Goal: Task Accomplishment & Management: Manage account settings

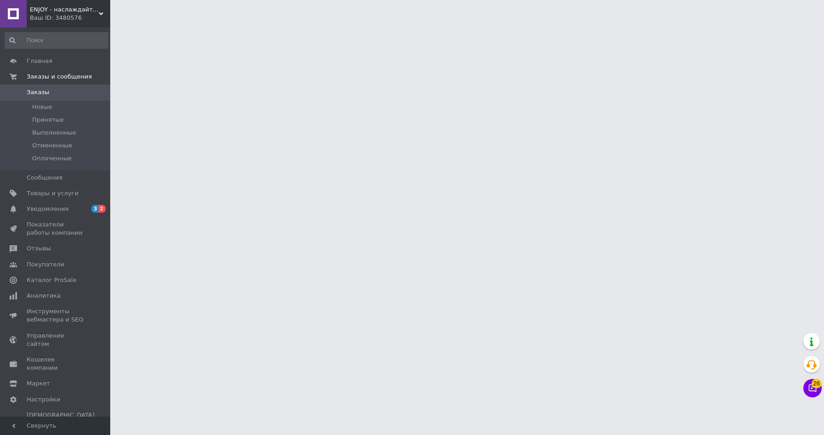
click at [73, 17] on div "Ваш ID: 3480576" at bounding box center [70, 18] width 80 height 8
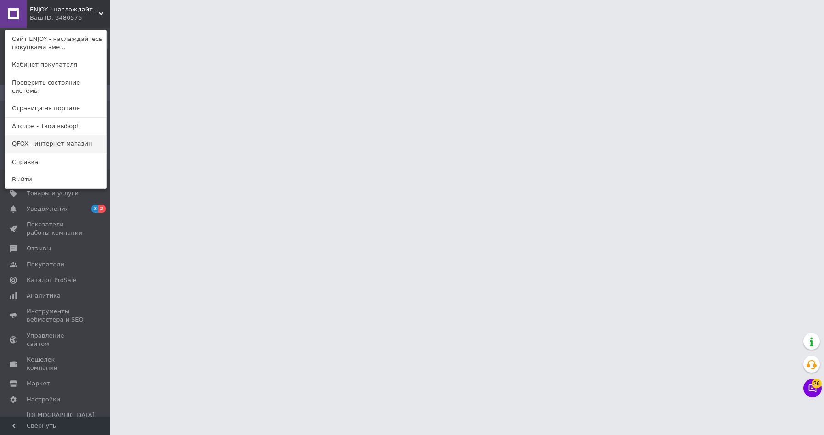
click at [70, 139] on link "QFOX - интернет магазин" at bounding box center [55, 143] width 101 height 17
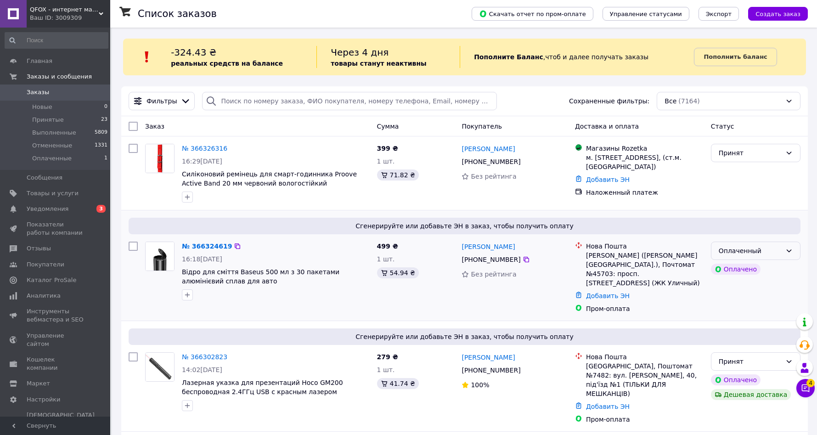
click at [782, 252] on div "Оплаченный" at bounding box center [756, 251] width 90 height 18
click at [745, 269] on li "Принят" at bounding box center [756, 270] width 89 height 17
drag, startPoint x: 198, startPoint y: 244, endPoint x: 232, endPoint y: 191, distance: 63.2
click at [198, 244] on link "№ 366324619" at bounding box center [204, 246] width 45 height 7
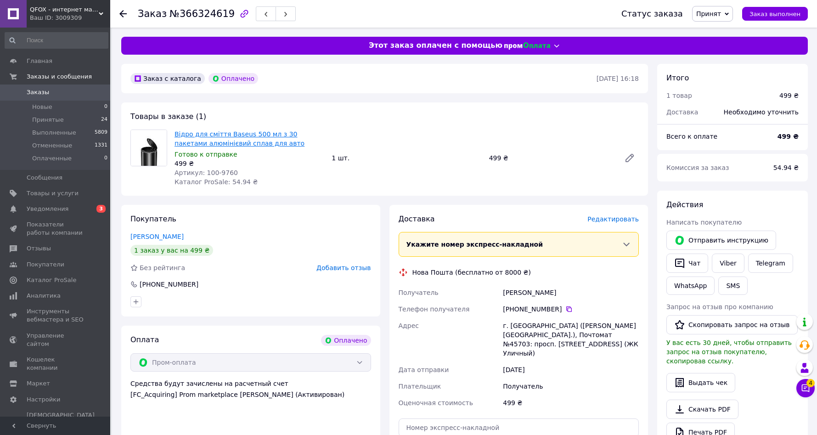
click at [237, 136] on link "Відро для сміття Baseus 500 мл з 30 пакетами алюмінієвий сплав для авто" at bounding box center [240, 138] width 130 height 17
click at [42, 94] on span "Заказы" at bounding box center [38, 92] width 23 height 8
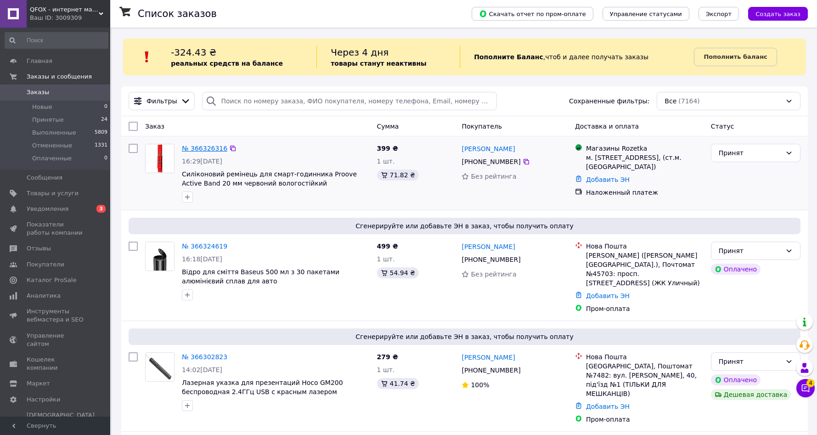
click at [209, 147] on link "№ 366326316" at bounding box center [204, 148] width 45 height 7
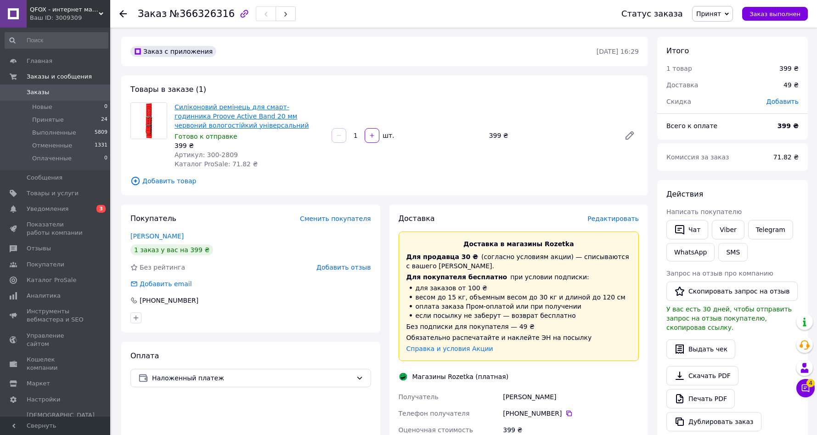
click at [237, 112] on link "Силіконовий ремінець для смарт-годинника Proove Active Band 20 мм червоний воло…" at bounding box center [242, 116] width 135 height 26
click at [75, 10] on span "QFOX - интернет магазин" at bounding box center [64, 10] width 69 height 8
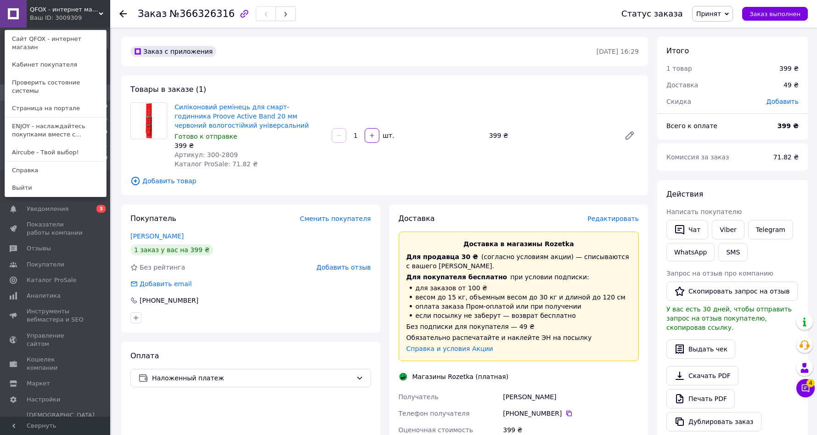
drag, startPoint x: 58, startPoint y: 137, endPoint x: 67, endPoint y: 130, distance: 11.8
click at [58, 144] on link "Aircube - Твой выбор!" at bounding box center [55, 152] width 101 height 17
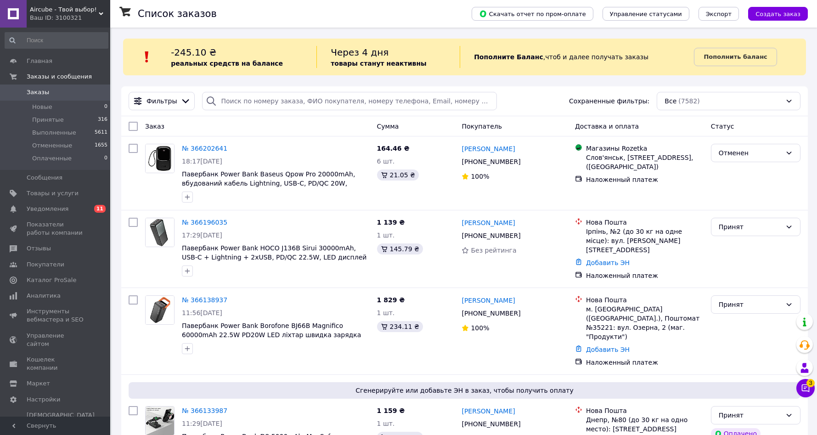
click at [73, 15] on div "Ваш ID: 3100321" at bounding box center [70, 18] width 80 height 8
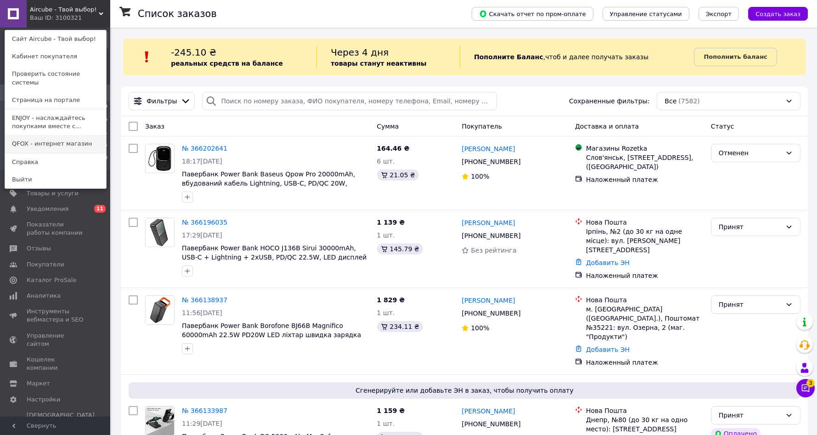
click at [54, 135] on link "QFOX - интернет магазин" at bounding box center [55, 143] width 101 height 17
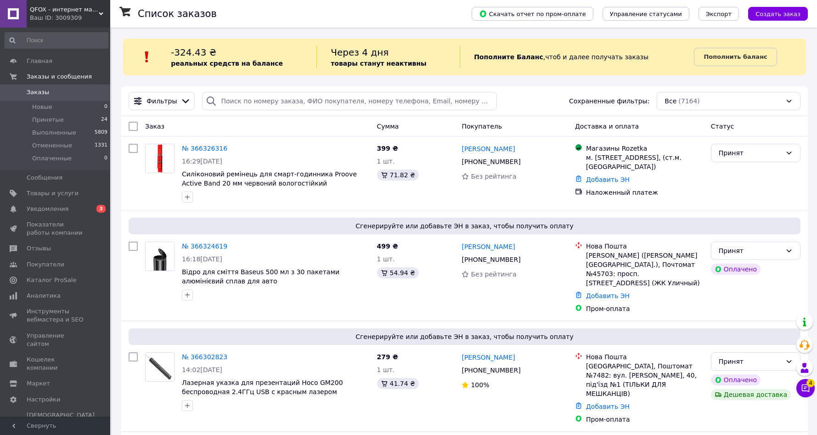
click at [58, 12] on span "QFOX - интернет магазин" at bounding box center [64, 10] width 69 height 8
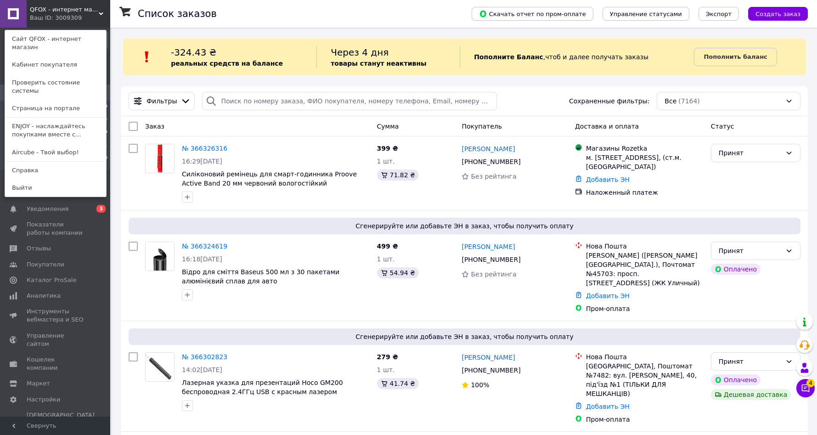
drag, startPoint x: 53, startPoint y: 131, endPoint x: 63, endPoint y: 93, distance: 39.4
click at [53, 144] on link "Aircube - Твой выбор!" at bounding box center [55, 152] width 101 height 17
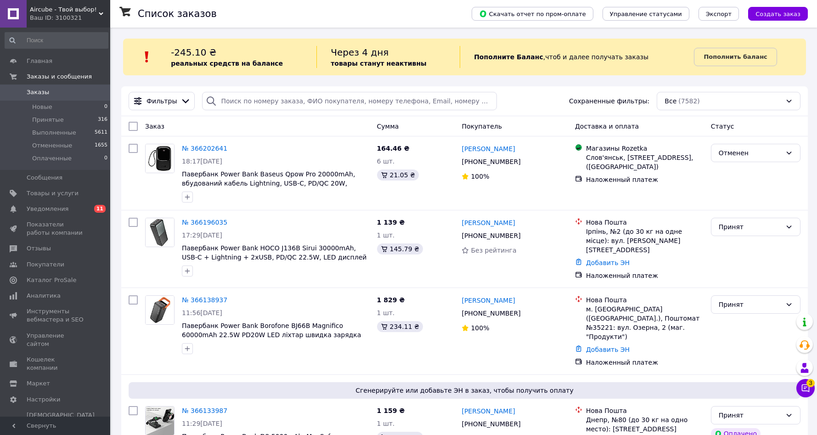
click at [61, 21] on div "Ваш ID: 3100321" at bounding box center [70, 18] width 80 height 8
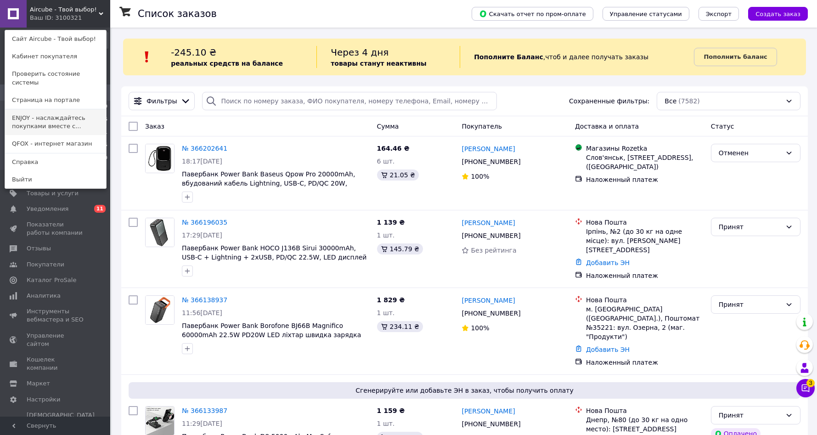
click at [64, 113] on link "ENJOY - наслаждайтесь покупками вместе с..." at bounding box center [55, 122] width 101 height 26
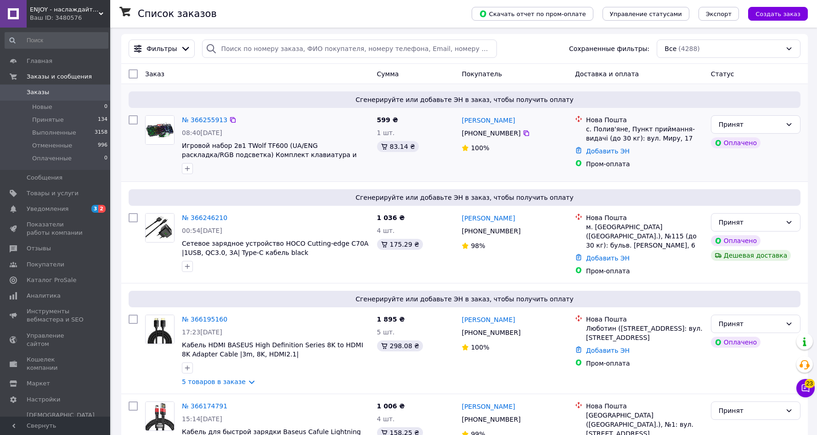
scroll to position [54, 0]
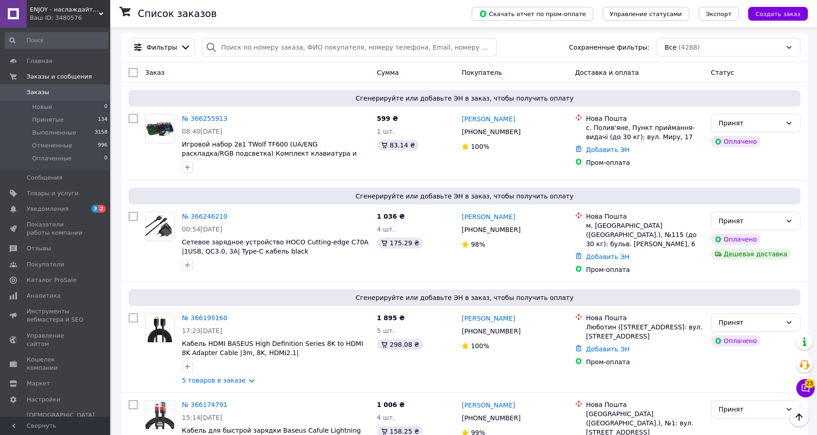
click at [56, 18] on div "Ваш ID: 3480576" at bounding box center [70, 18] width 80 height 8
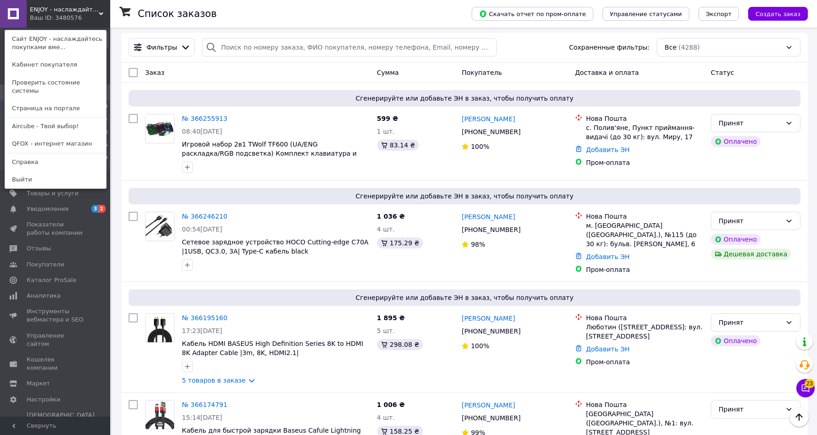
click at [64, 9] on span "ENJOY - наслаждайтесь покупками вместе с нами!" at bounding box center [64, 10] width 69 height 8
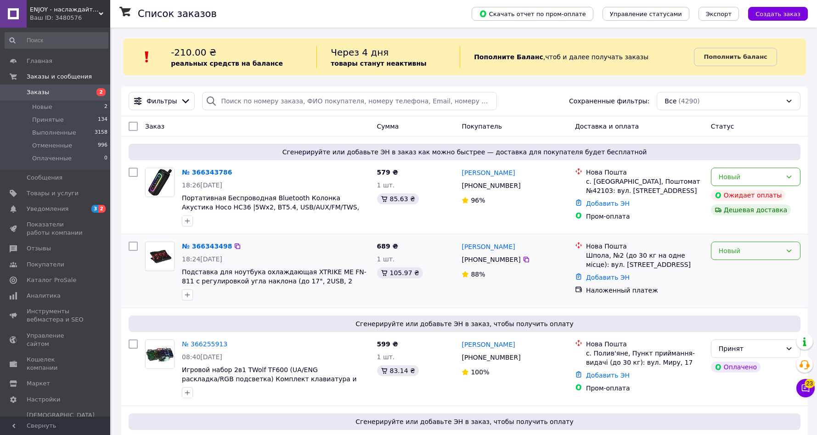
click at [749, 253] on div "Новый" at bounding box center [750, 251] width 63 height 10
click at [749, 277] on li "Принят" at bounding box center [756, 274] width 89 height 17
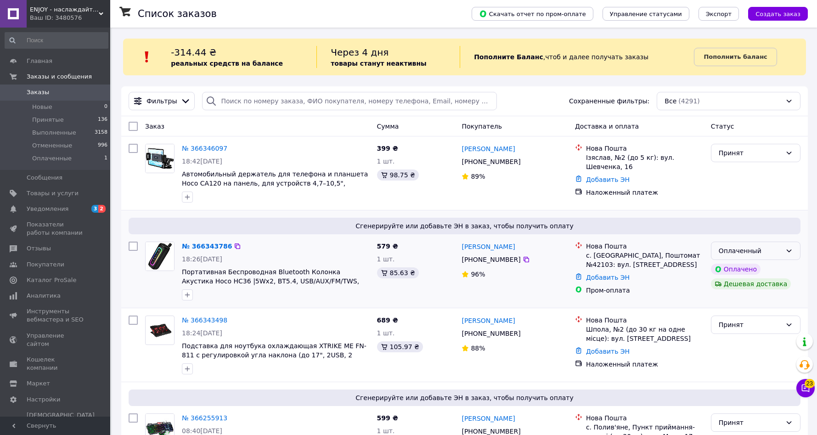
click at [786, 253] on icon at bounding box center [788, 250] width 7 height 7
click at [763, 271] on li "Принят" at bounding box center [756, 270] width 89 height 17
drag, startPoint x: 181, startPoint y: 282, endPoint x: 225, endPoint y: 272, distance: 44.9
click at [215, 282] on div "№ 366343786 18:26, 12.10.2025 Портативная Беспроводная Bluetooth Колонка Акусти…" at bounding box center [275, 271] width 195 height 66
copy span "Hoco HC36"
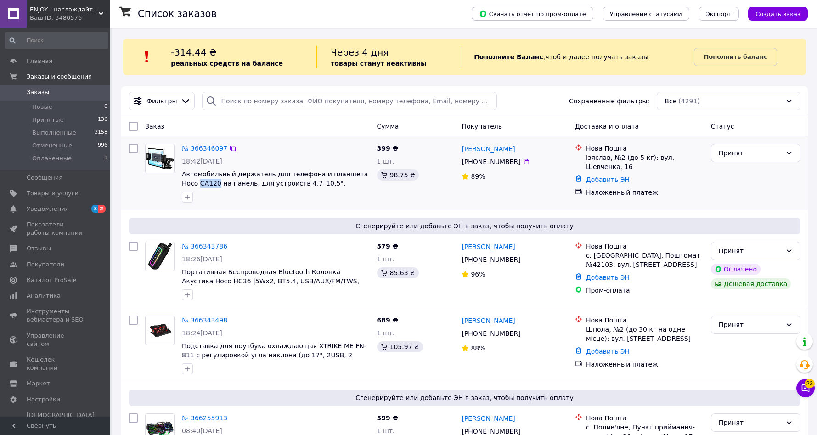
drag, startPoint x: 180, startPoint y: 185, endPoint x: 208, endPoint y: 190, distance: 28.5
click at [201, 183] on div "№ 366346097 18:42, 12.10.2025 Автомобильный держатель для телефона и планшета H…" at bounding box center [275, 173] width 195 height 66
copy span "CA120"
drag, startPoint x: 117, startPoint y: 65, endPoint x: 98, endPoint y: 39, distance: 32.6
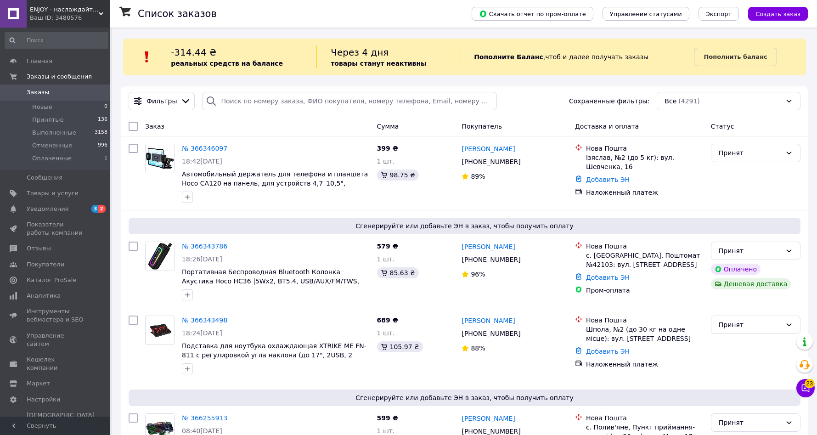
click at [69, 2] on div "ENJOY - наслаждайтесь покупками вместе с нами! Ваш ID: 3480576" at bounding box center [69, 14] width 84 height 28
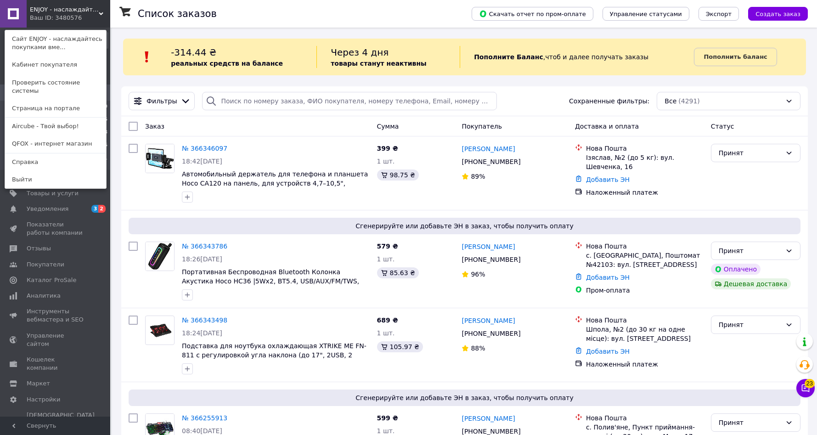
click at [68, 15] on div "Ваш ID: 3480576" at bounding box center [49, 18] width 39 height 8
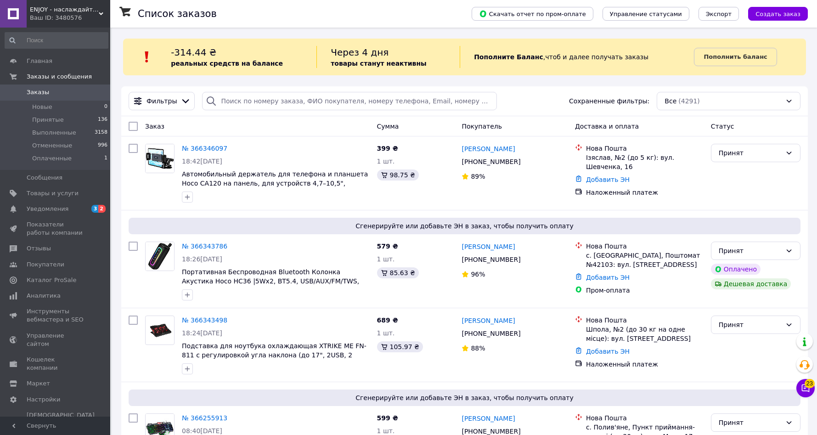
click at [71, 15] on div "Ваш ID: 3480576" at bounding box center [70, 18] width 80 height 8
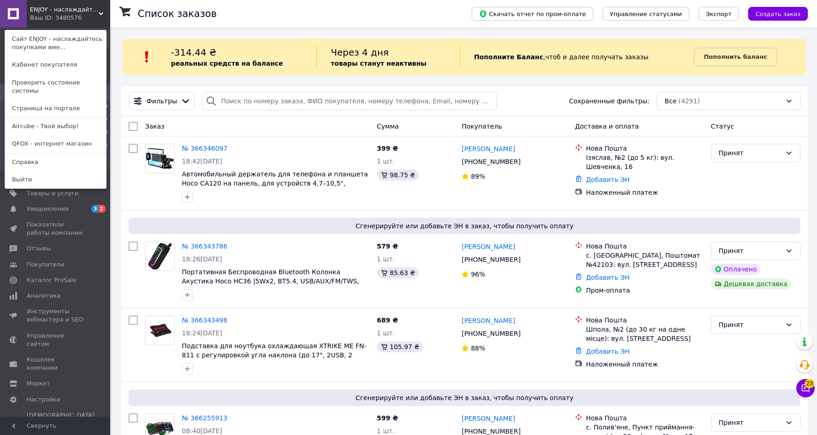
drag, startPoint x: 78, startPoint y: 113, endPoint x: 88, endPoint y: 107, distance: 11.7
click at [78, 118] on link "Aircube - Твой выбор!" at bounding box center [55, 126] width 101 height 17
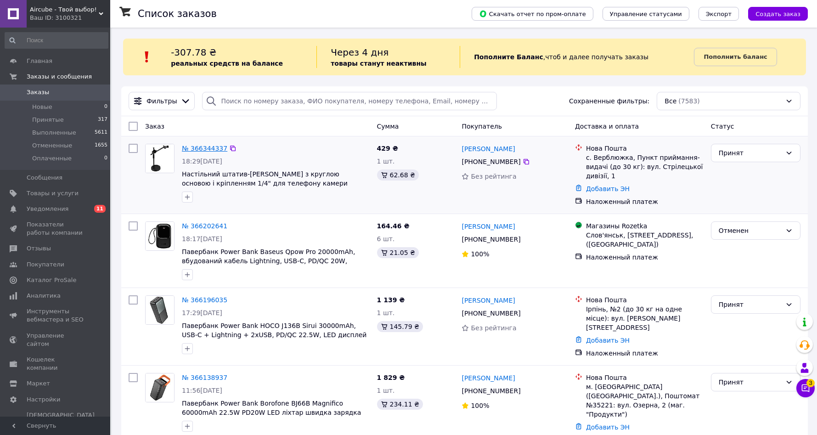
click at [208, 150] on link "№ 366344337" at bounding box center [204, 148] width 45 height 7
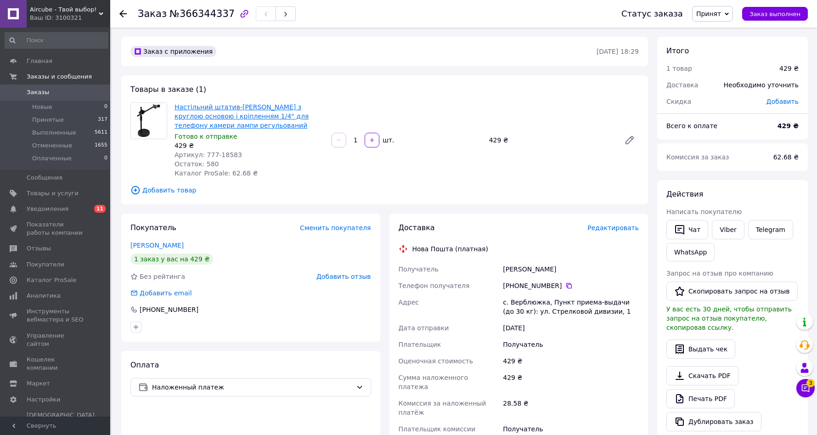
click at [246, 124] on link "Настільний штатив-журавель з круглою основою і кріпленням 1/4" для телефону кам…" at bounding box center [242, 116] width 134 height 26
click at [55, 14] on div "Ваш ID: 3100321" at bounding box center [70, 18] width 80 height 8
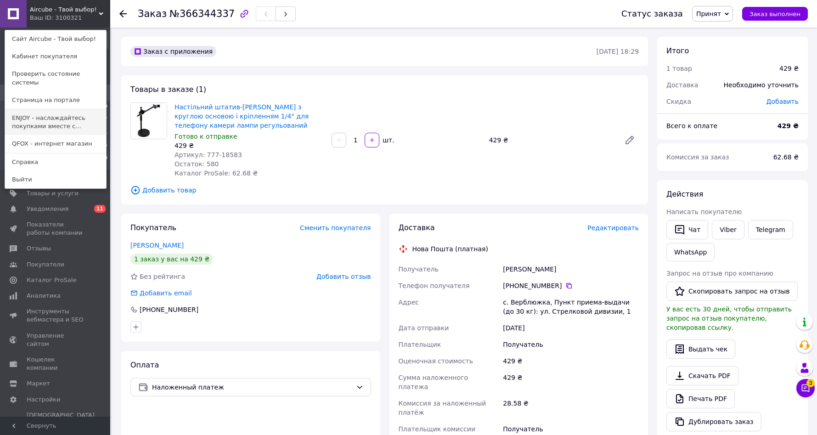
click at [61, 119] on link "ENJOY - наслаждайтесь покупками вместе с..." at bounding box center [55, 122] width 101 height 26
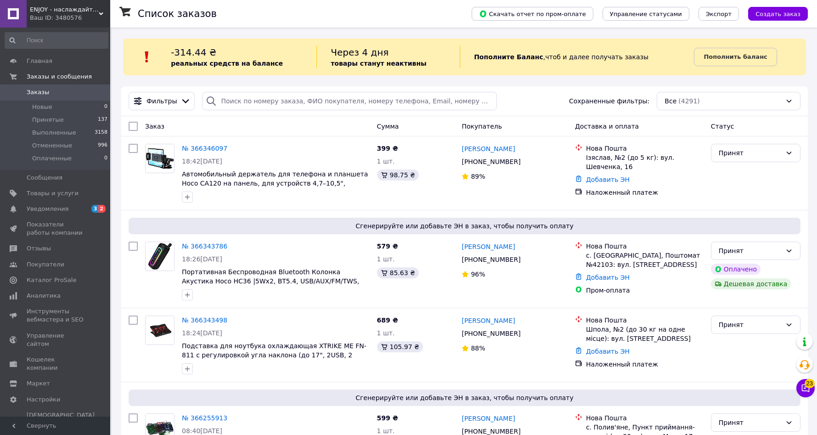
click at [64, 8] on span "ENJOY - наслаждайтесь покупками вместе с нами!" at bounding box center [64, 10] width 69 height 8
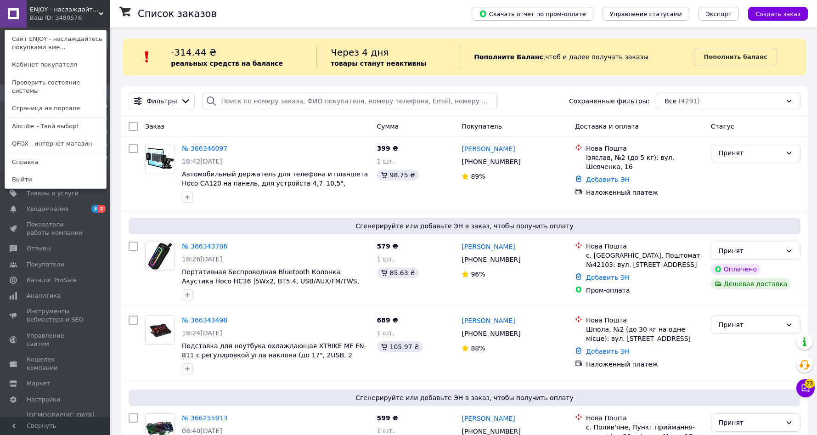
click at [61, 118] on link "Aircube - Твой выбор!" at bounding box center [55, 126] width 101 height 17
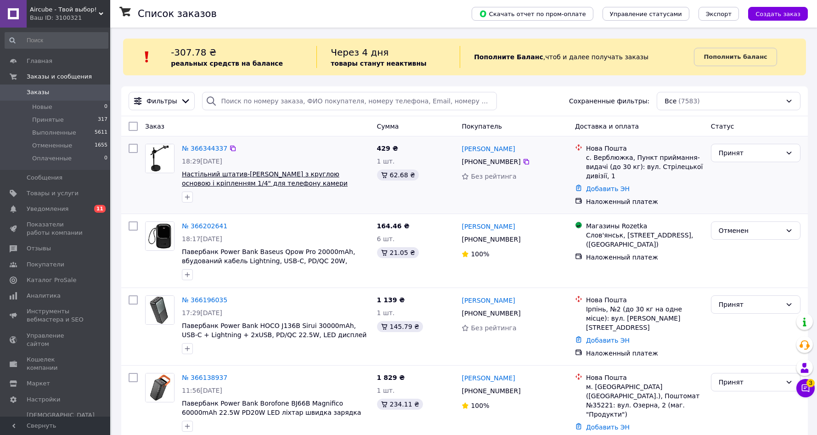
click at [254, 174] on span "Настільний штатив-[PERSON_NAME] з круглою основою і кріпленням 1/4" для телефон…" at bounding box center [265, 183] width 166 height 26
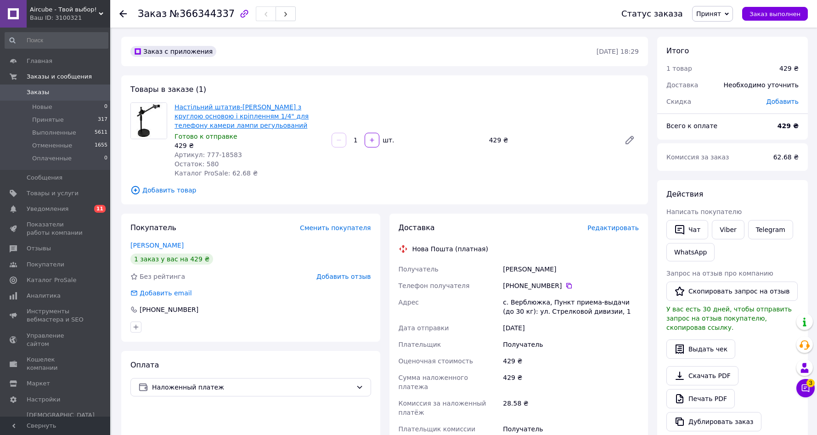
click at [246, 125] on link "Настільний штатив-журавель з круглою основою і кріпленням 1/4" для телефону кам…" at bounding box center [242, 116] width 134 height 26
click at [63, 14] on div "Ваш ID: 3100321" at bounding box center [70, 18] width 80 height 8
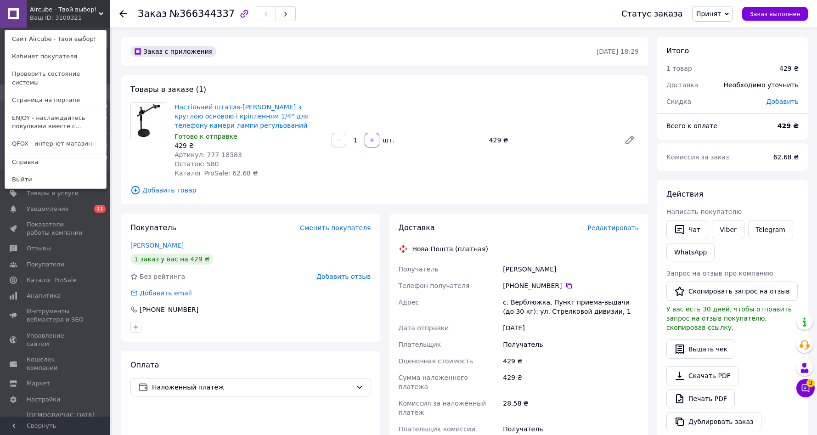
drag, startPoint x: 54, startPoint y: 120, endPoint x: 91, endPoint y: 76, distance: 57.4
click at [55, 120] on link "ENJOY - наслаждайтесь покупками вместе с..." at bounding box center [55, 122] width 101 height 26
